Goal: Information Seeking & Learning: Learn about a topic

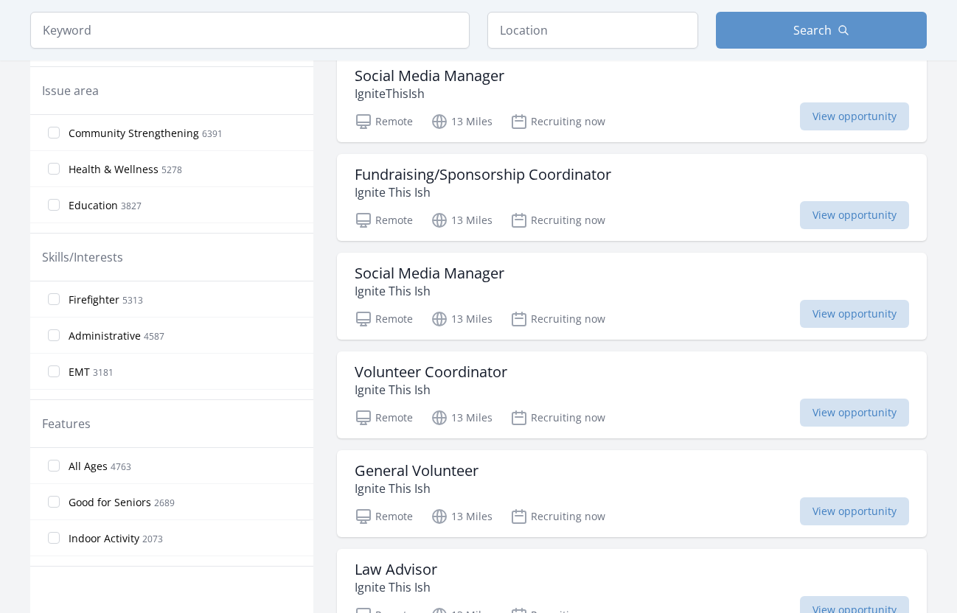
scroll to position [462, 0]
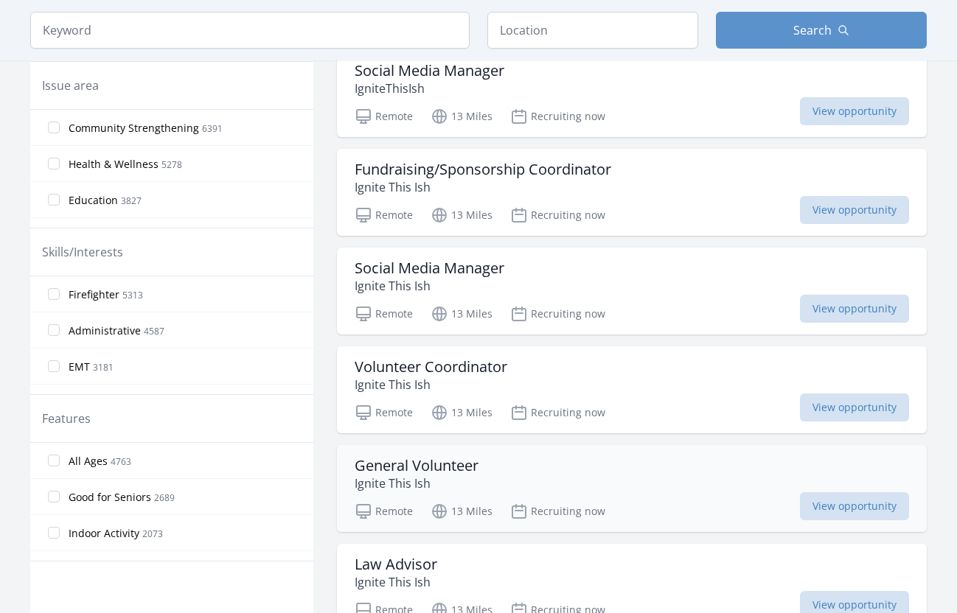
click at [421, 486] on p "Ignite This Ish" at bounding box center [416, 484] width 124 height 18
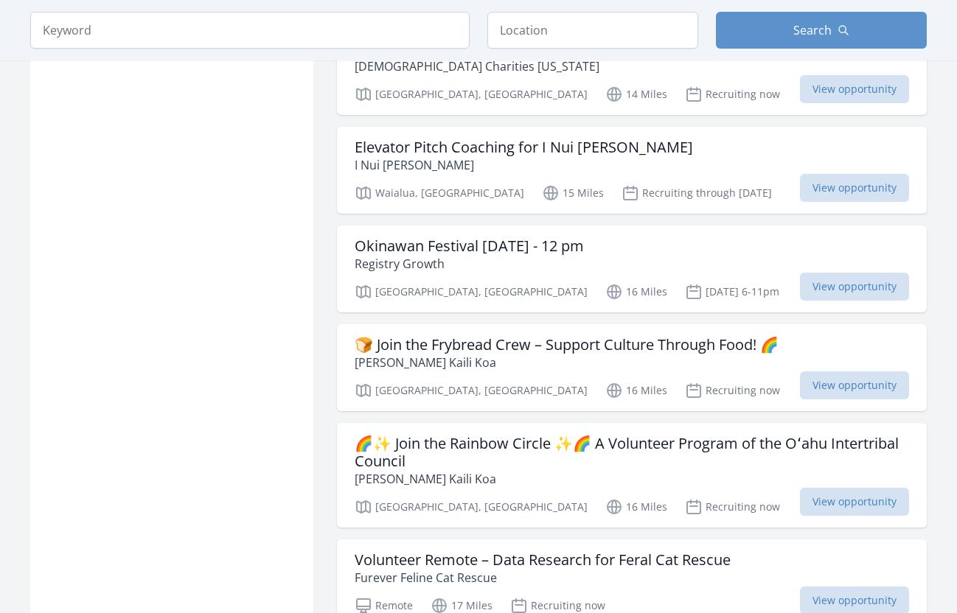
scroll to position [1586, 0]
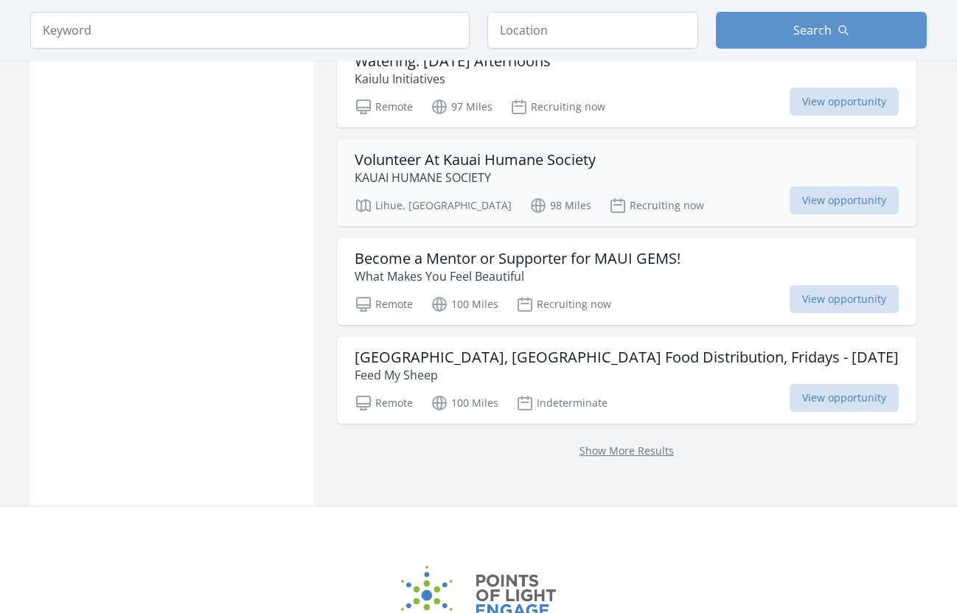
scroll to position [1761, 0]
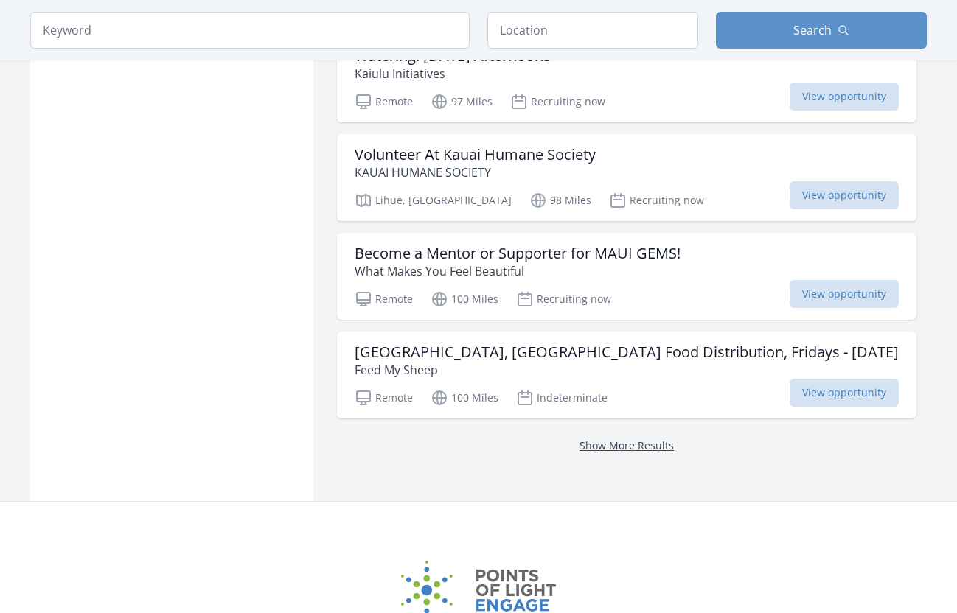
click at [589, 440] on link "Show More Results" at bounding box center [626, 445] width 94 height 14
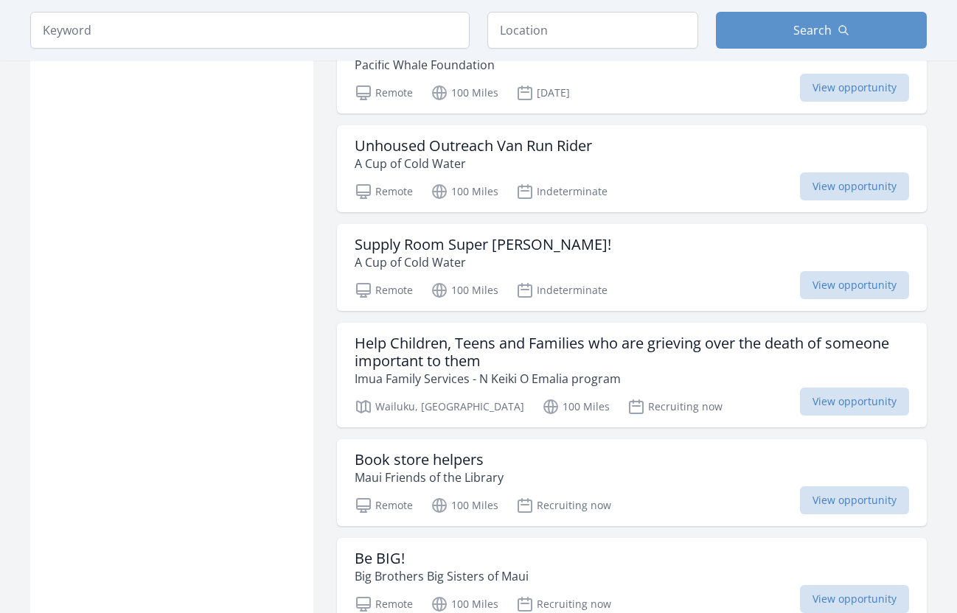
scroll to position [2265, 0]
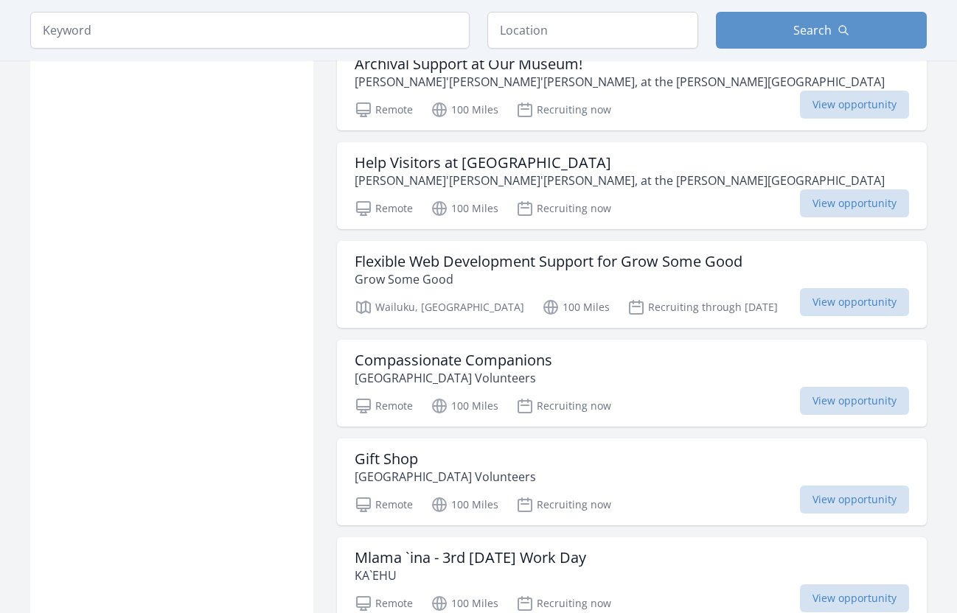
scroll to position [3848, 0]
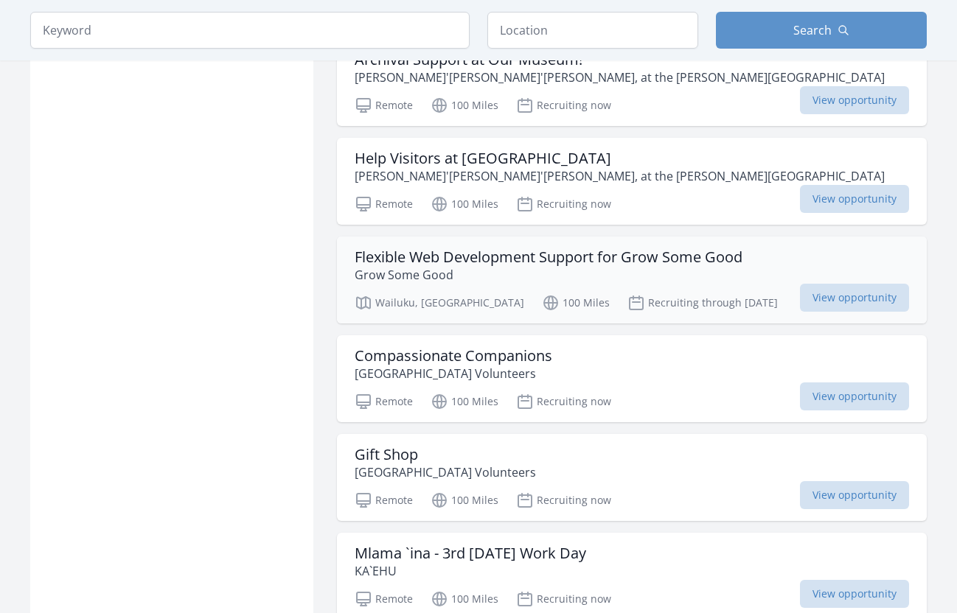
click at [437, 270] on p "Grow Some Good" at bounding box center [548, 275] width 388 height 18
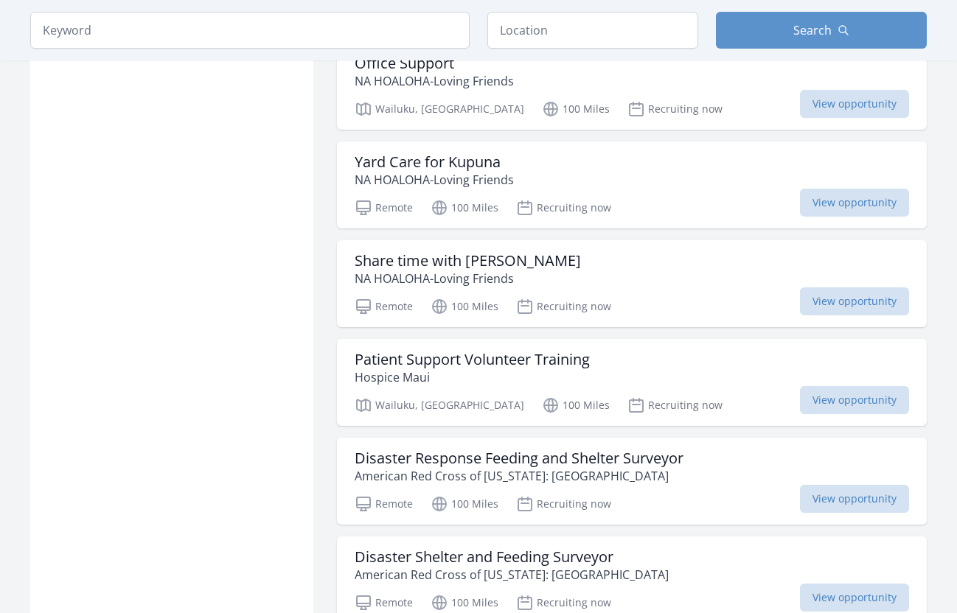
scroll to position [5330, 0]
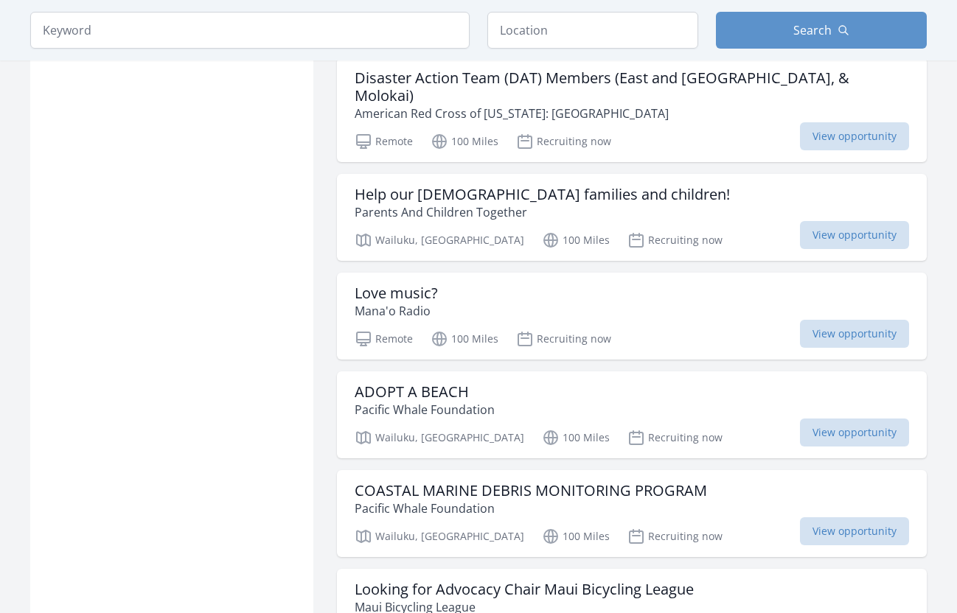
scroll to position [6402, 0]
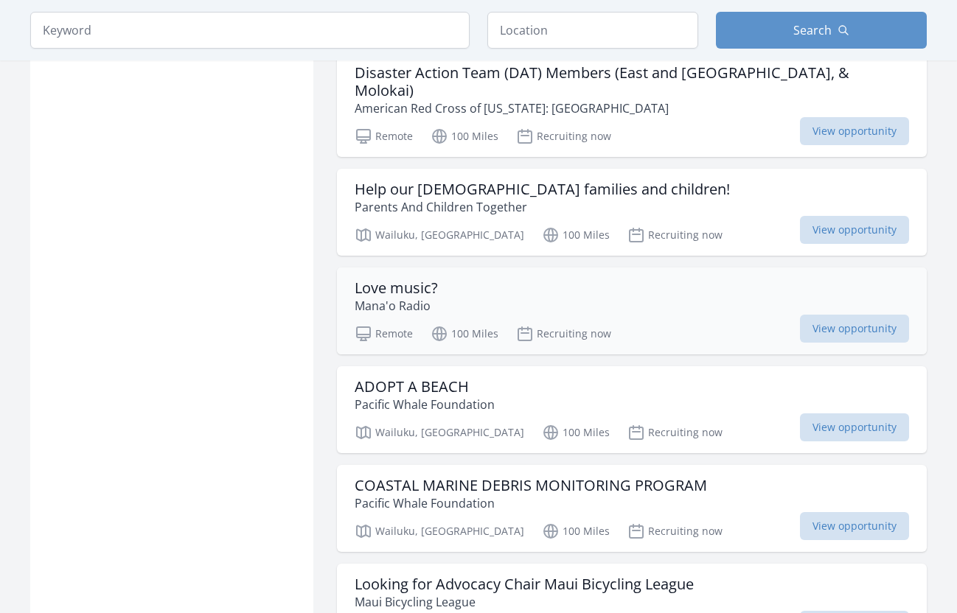
click at [419, 297] on p "Mana'o Radio" at bounding box center [395, 306] width 83 height 18
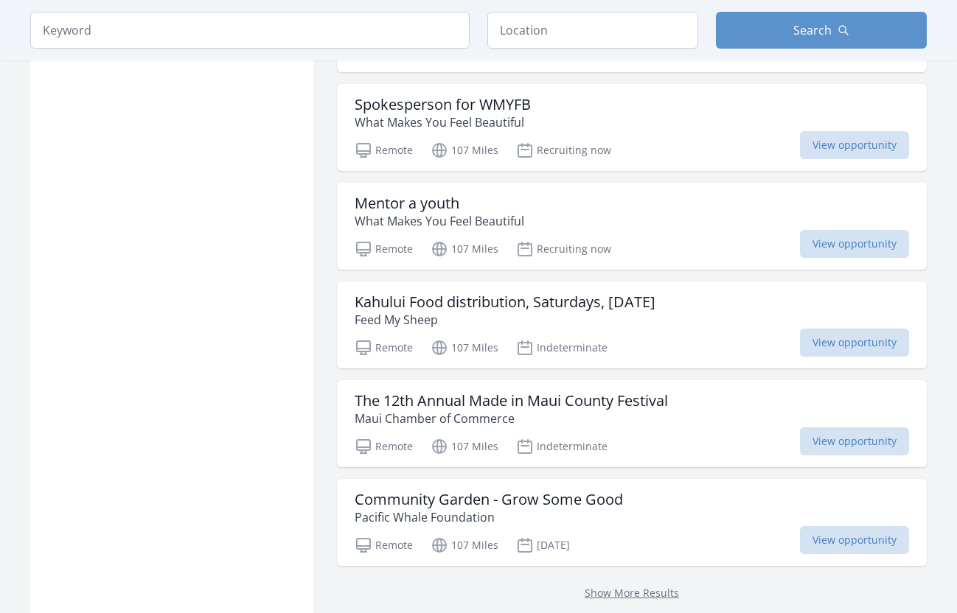
scroll to position [7585, 0]
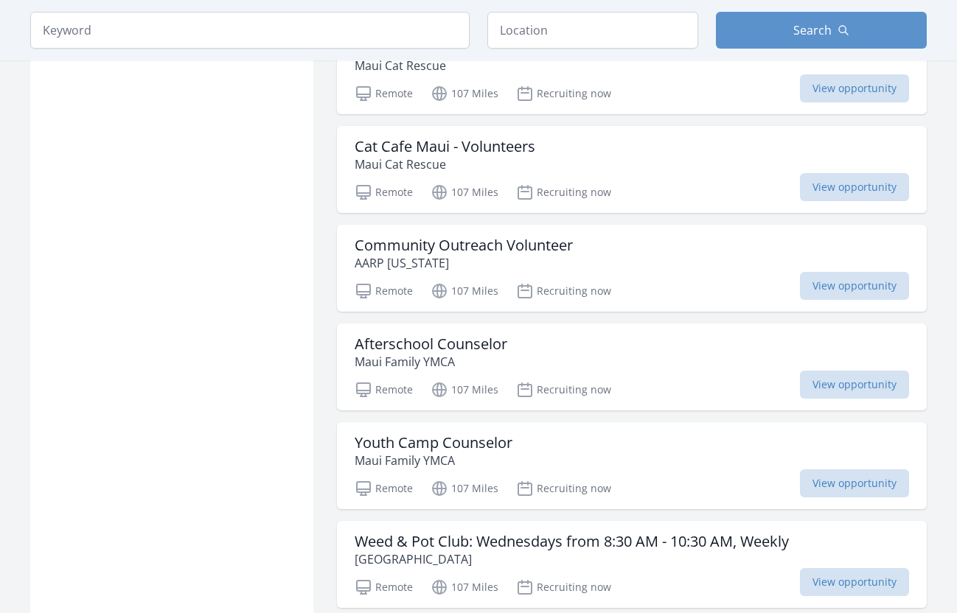
scroll to position [8980, 0]
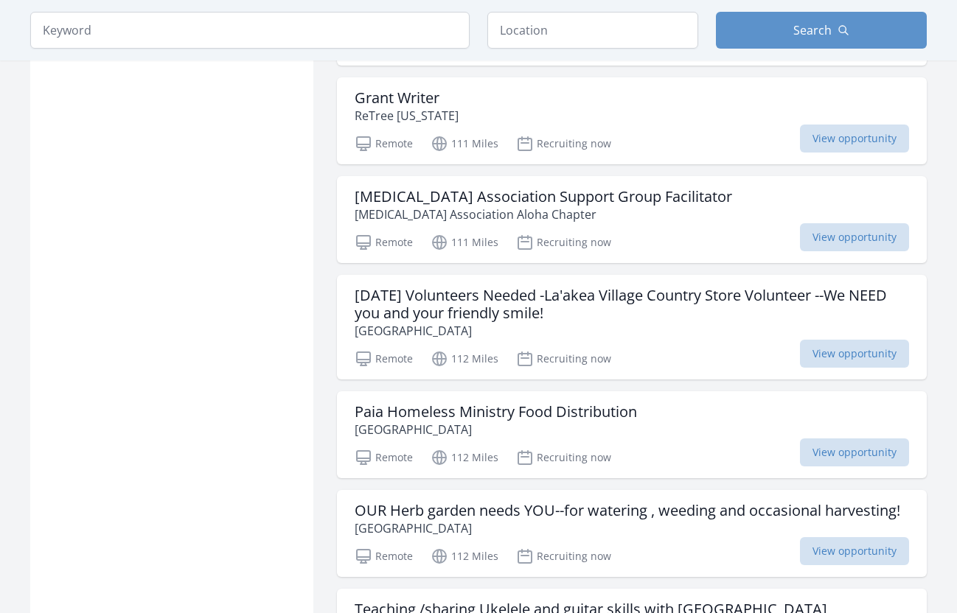
scroll to position [11091, 0]
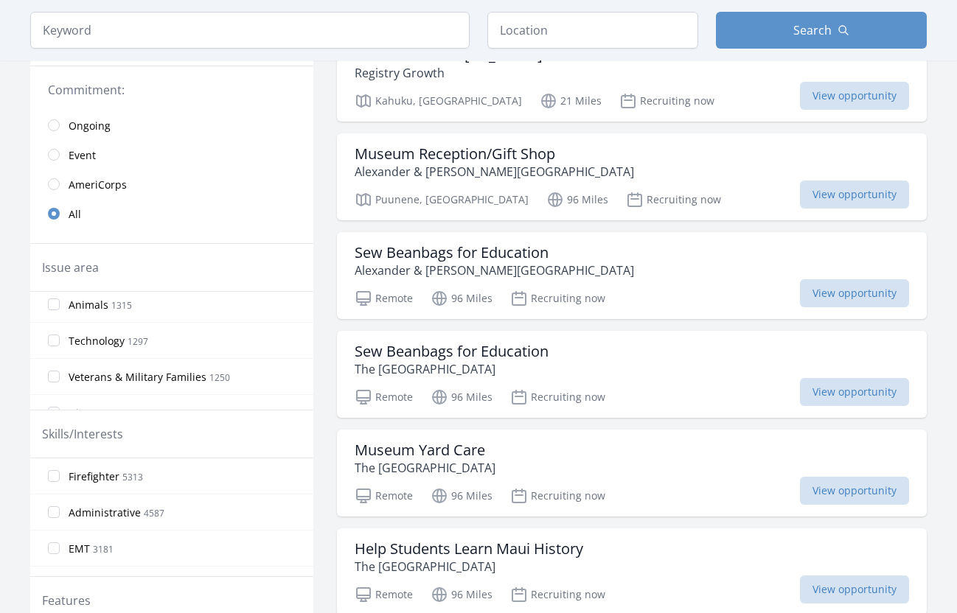
scroll to position [334, 0]
click at [58, 336] on input "Technology 1297" at bounding box center [54, 337] width 12 height 12
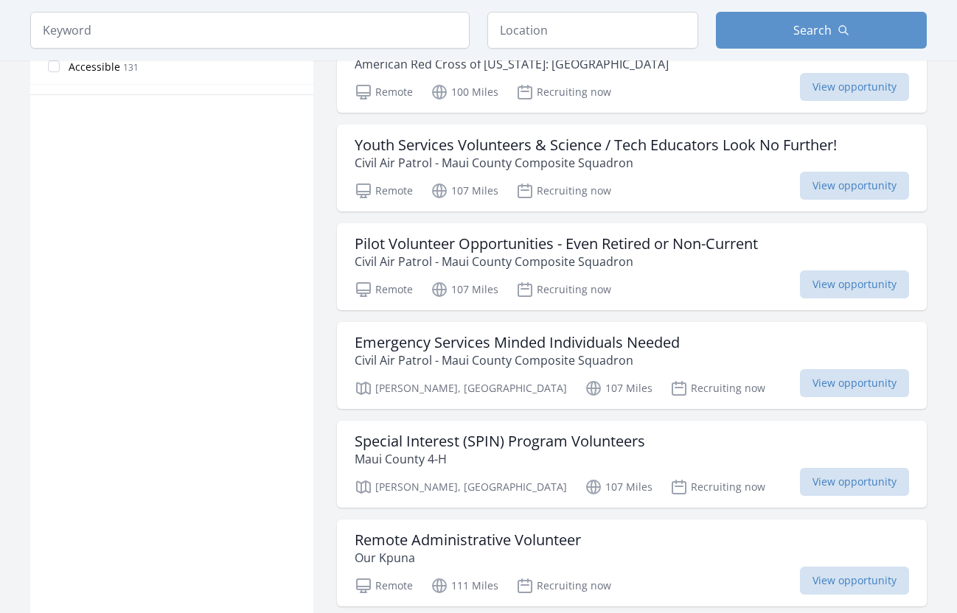
scroll to position [1098, 0]
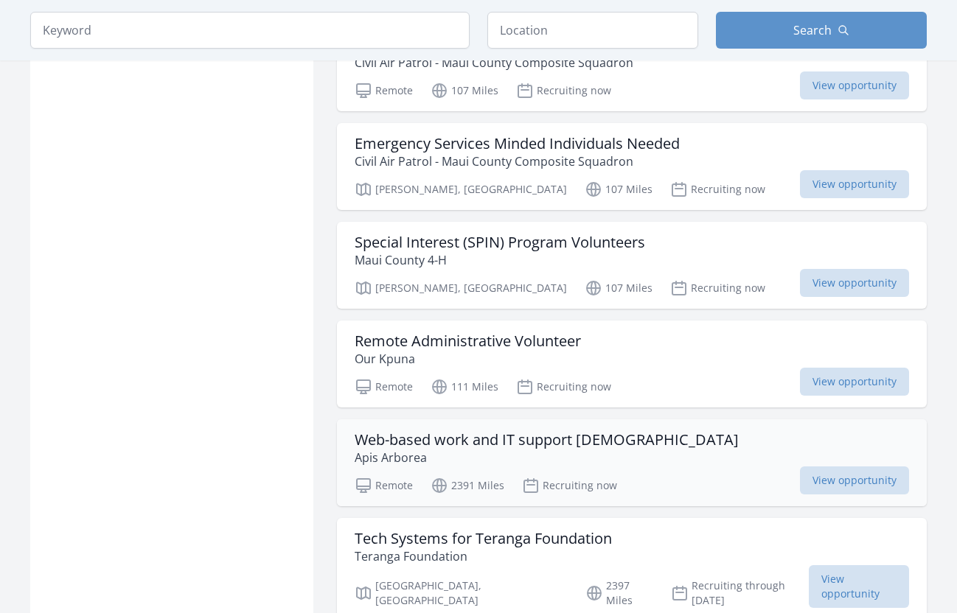
click at [400, 431] on h3 "Web-based work and IT support volunteer" at bounding box center [546, 440] width 384 height 18
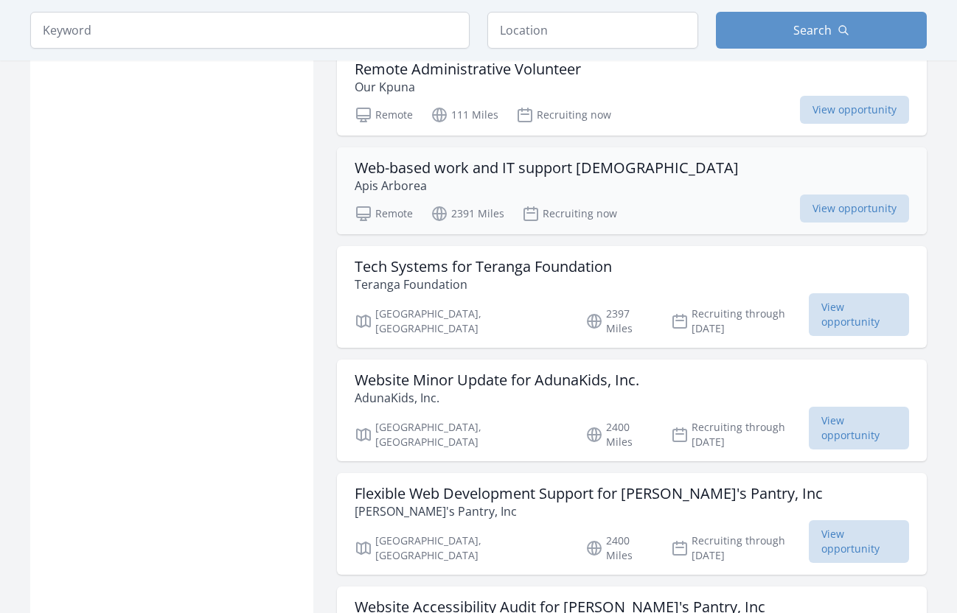
scroll to position [1452, 0]
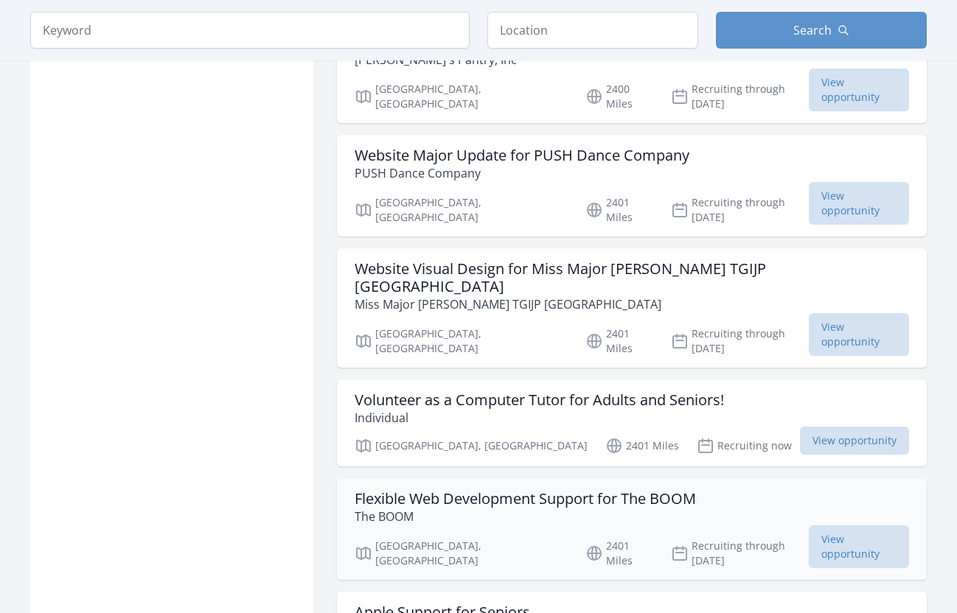
scroll to position [1936, 0]
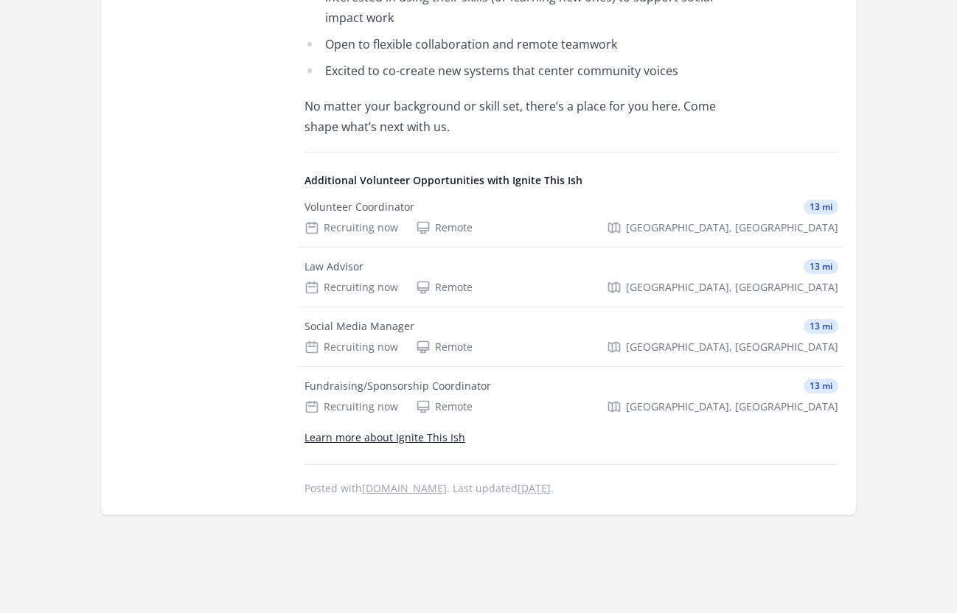
scroll to position [625, 0]
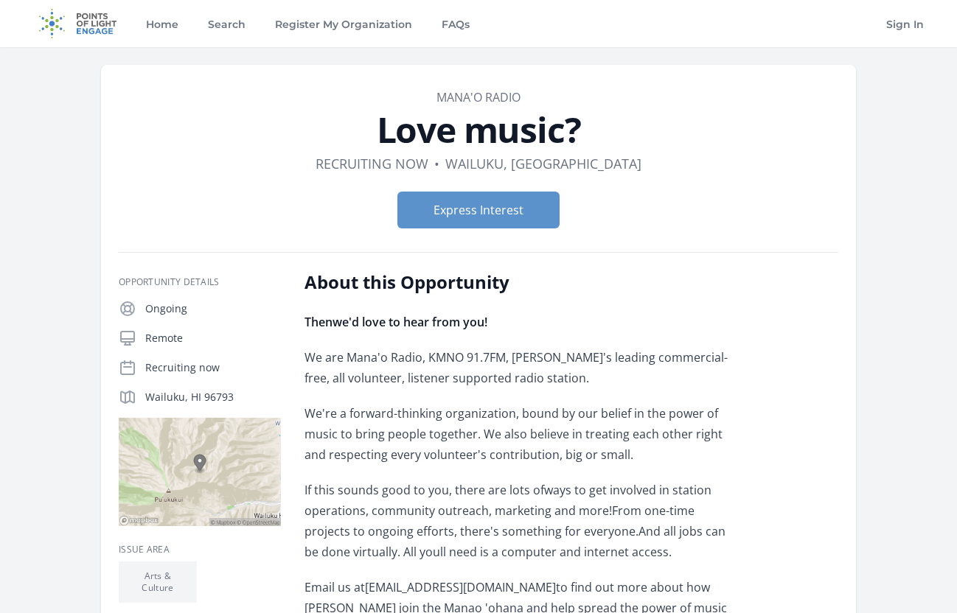
click at [412, 273] on h2 "About this Opportunity" at bounding box center [519, 282] width 431 height 24
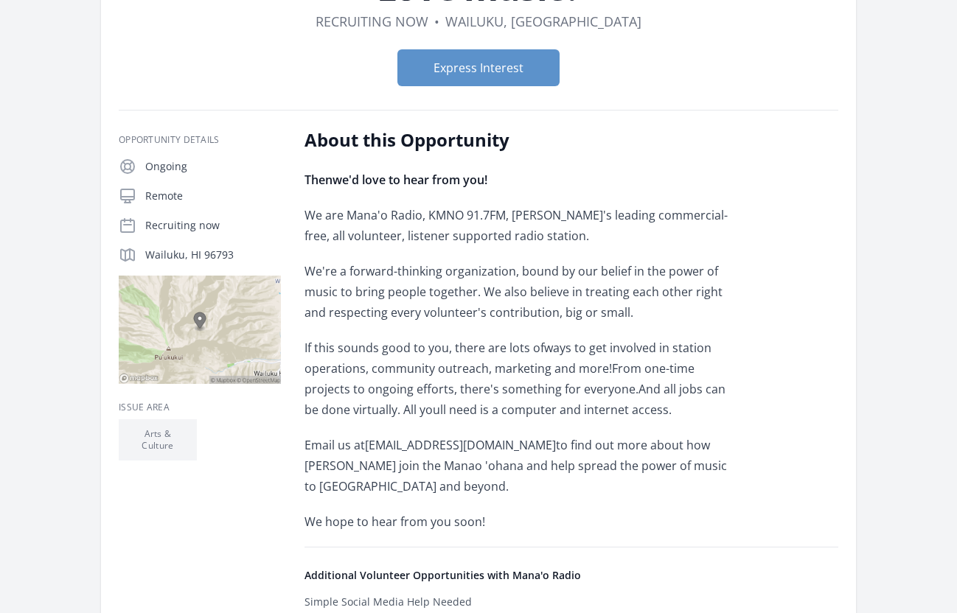
scroll to position [145, 0]
